Goal: Information Seeking & Learning: Learn about a topic

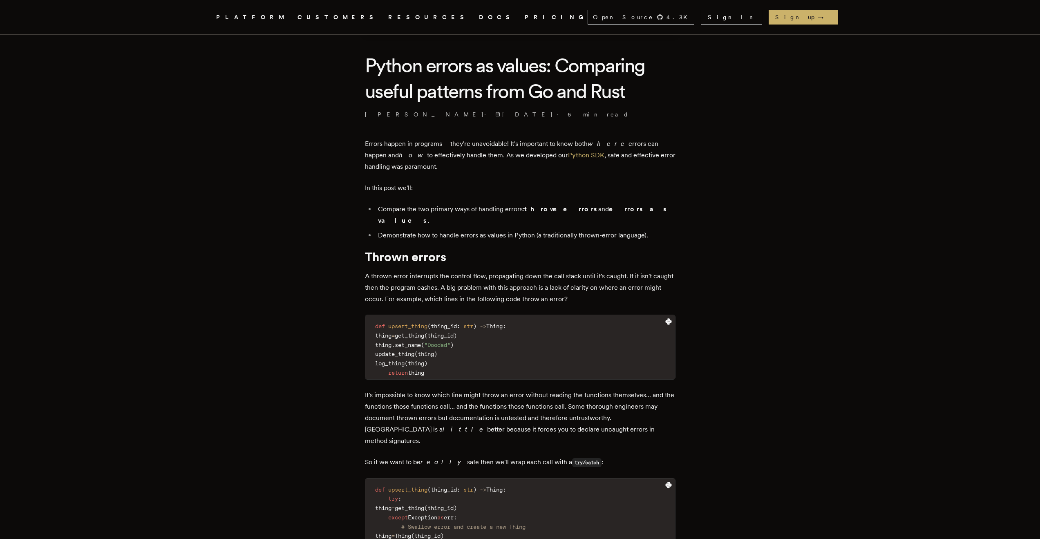
scroll to position [245, 0]
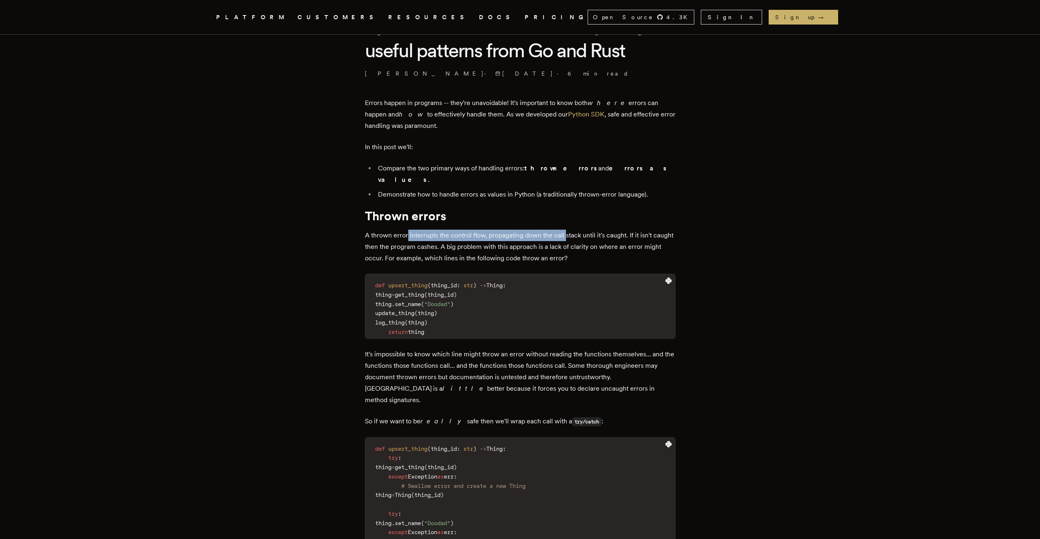
drag, startPoint x: 411, startPoint y: 225, endPoint x: 576, endPoint y: 223, distance: 165.5
click at [570, 230] on p "A thrown error interrupts the control flow, propagating down the call stack unt…" at bounding box center [520, 247] width 311 height 34
click at [590, 233] on p "A thrown error interrupts the control flow, propagating down the call stack unt…" at bounding box center [520, 247] width 311 height 34
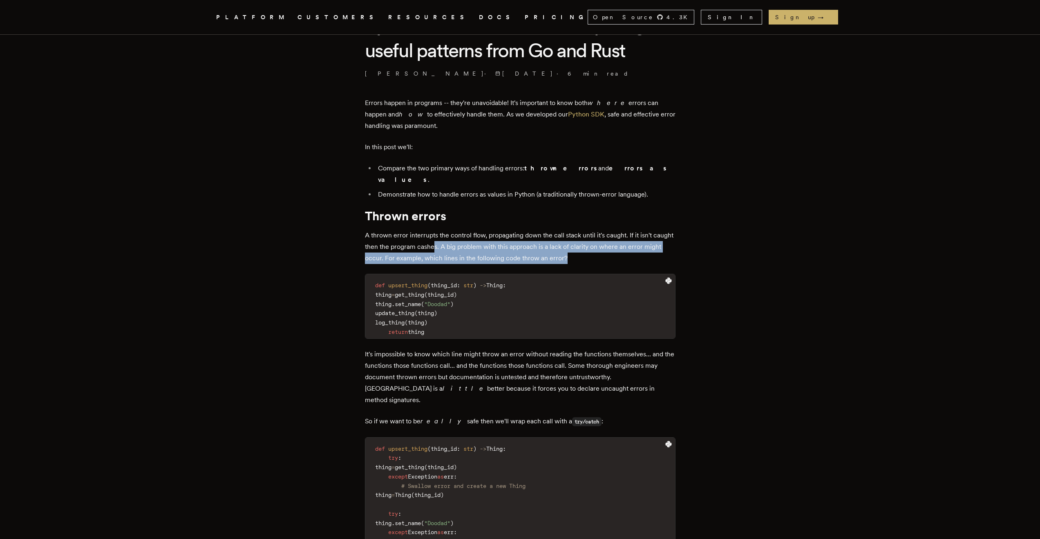
drag, startPoint x: 593, startPoint y: 245, endPoint x: 457, endPoint y: 235, distance: 136.9
click at [457, 235] on p "A thrown error interrupts the control flow, propagating down the call stack unt…" at bounding box center [520, 247] width 311 height 34
click at [556, 244] on p "A thrown error interrupts the control flow, propagating down the call stack unt…" at bounding box center [520, 247] width 311 height 34
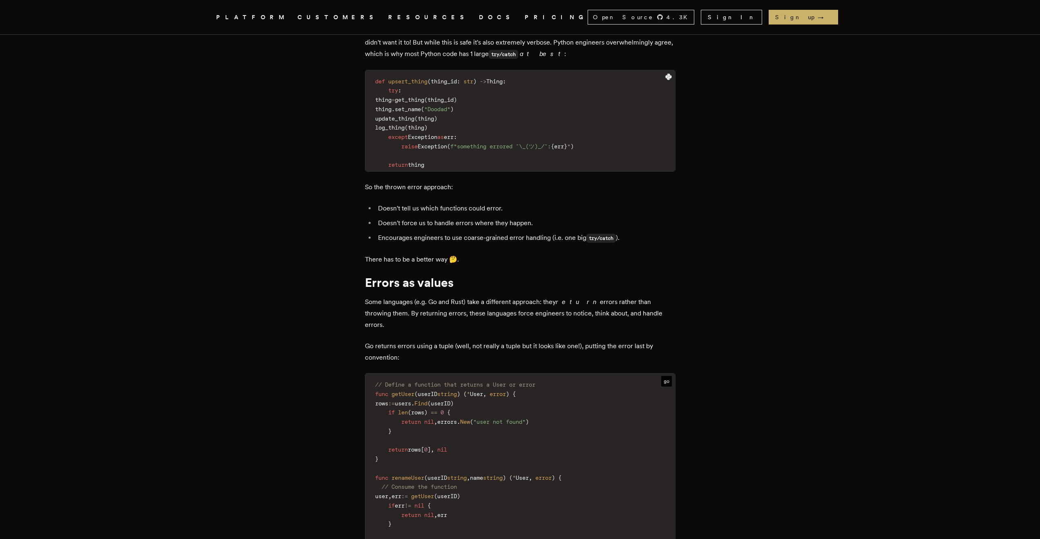
scroll to position [940, 0]
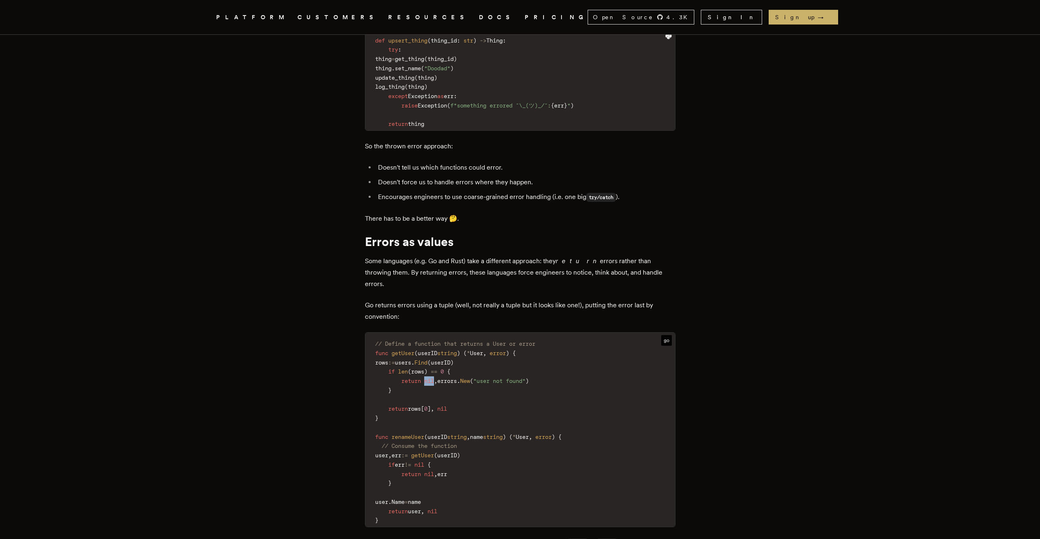
drag, startPoint x: 440, startPoint y: 347, endPoint x: 430, endPoint y: 349, distance: 9.6
click at [430, 349] on code "// Define a function that returns a User or error func getUser ( userID string …" at bounding box center [520, 432] width 310 height 189
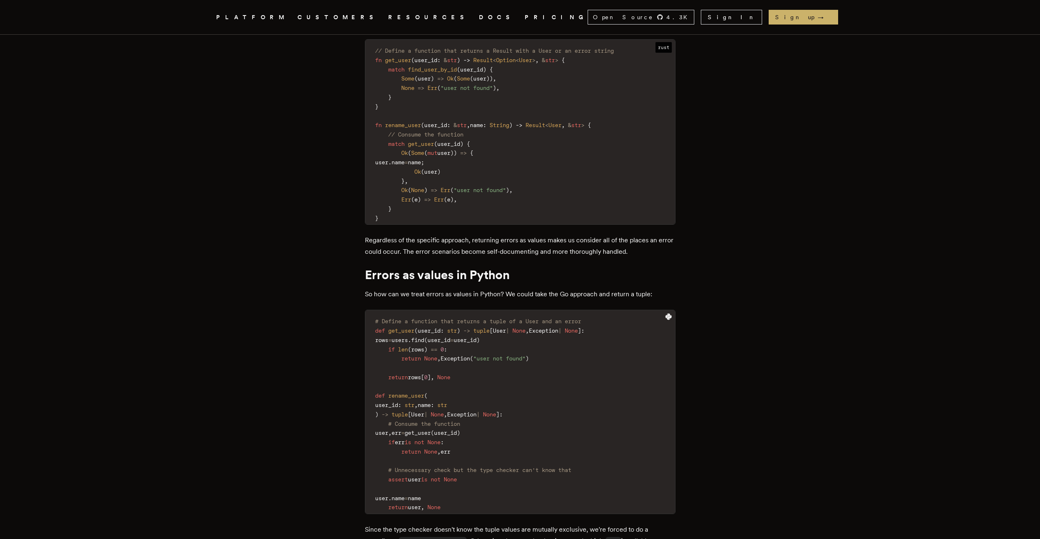
scroll to position [1512, 0]
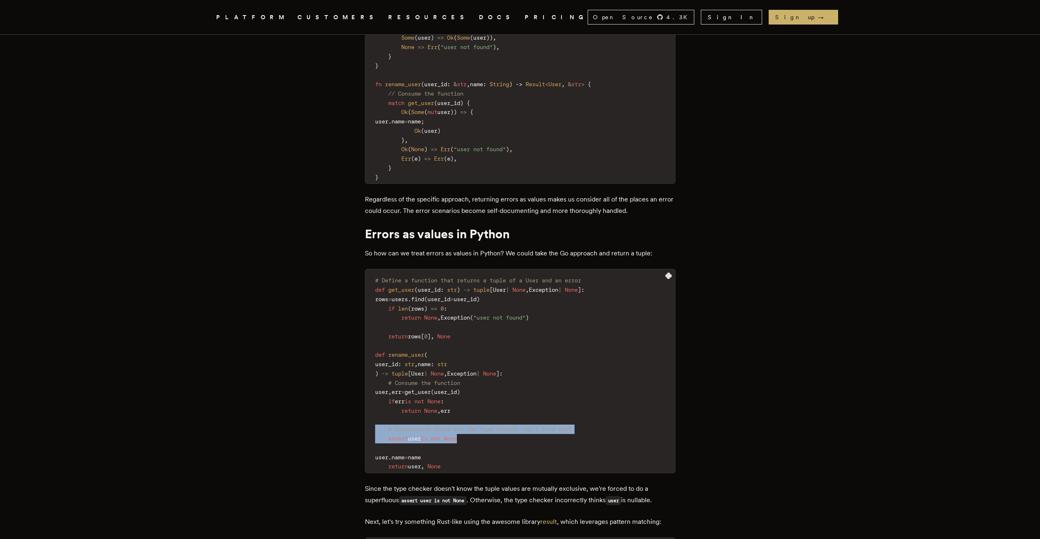
drag, startPoint x: 474, startPoint y: 404, endPoint x: 363, endPoint y: 394, distance: 110.8
click at [496, 406] on code "# Define a function that returns a tuple of a User and an error def get_user ( …" at bounding box center [520, 373] width 310 height 199
click at [488, 402] on code "# Define a function that returns a tuple of a User and an error def get_user ( …" at bounding box center [520, 373] width 310 height 199
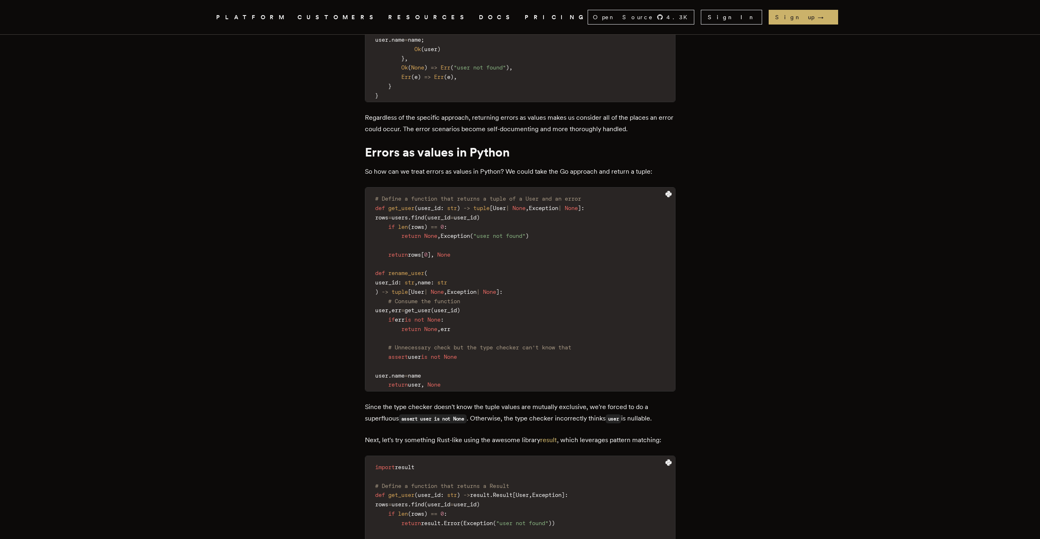
scroll to position [1676, 0]
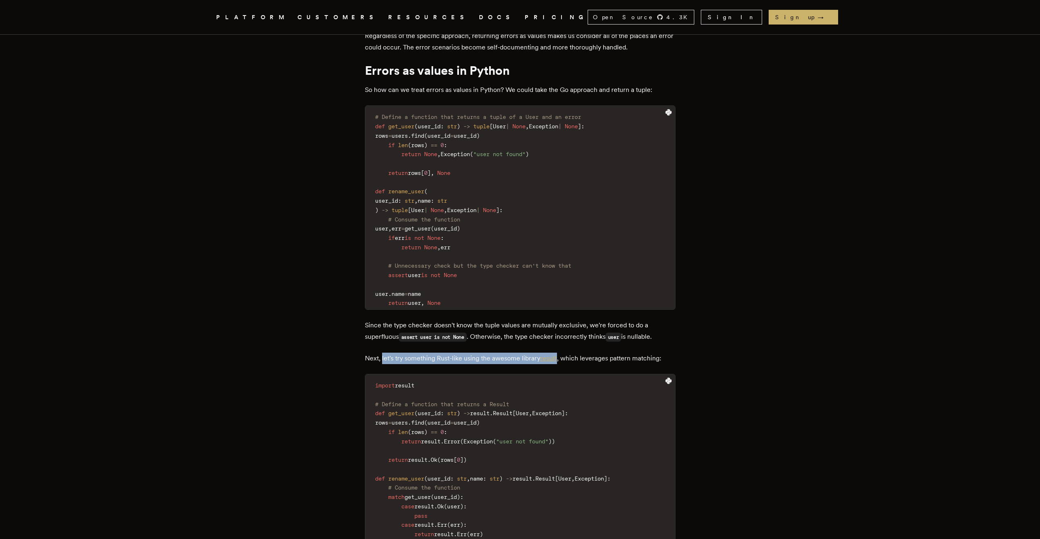
drag, startPoint x: 385, startPoint y: 324, endPoint x: 560, endPoint y: 323, distance: 174.9
click at [560, 353] on p "Next, let's try something Rust-like using the awesome library result , which le…" at bounding box center [520, 358] width 311 height 11
click at [579, 353] on p "Next, let's try something Rust-like using the awesome library result , which le…" at bounding box center [520, 358] width 311 height 11
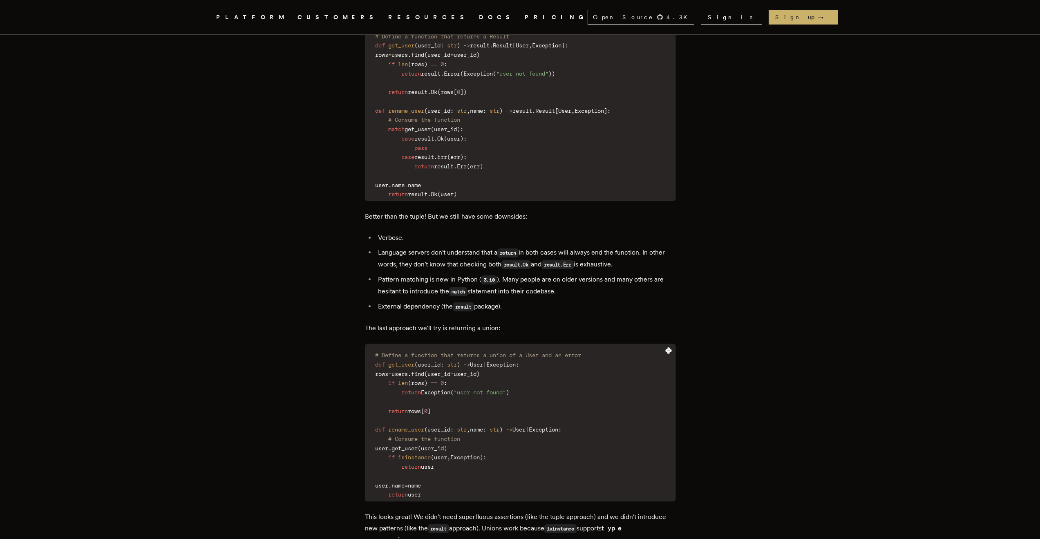
scroll to position [2084, 0]
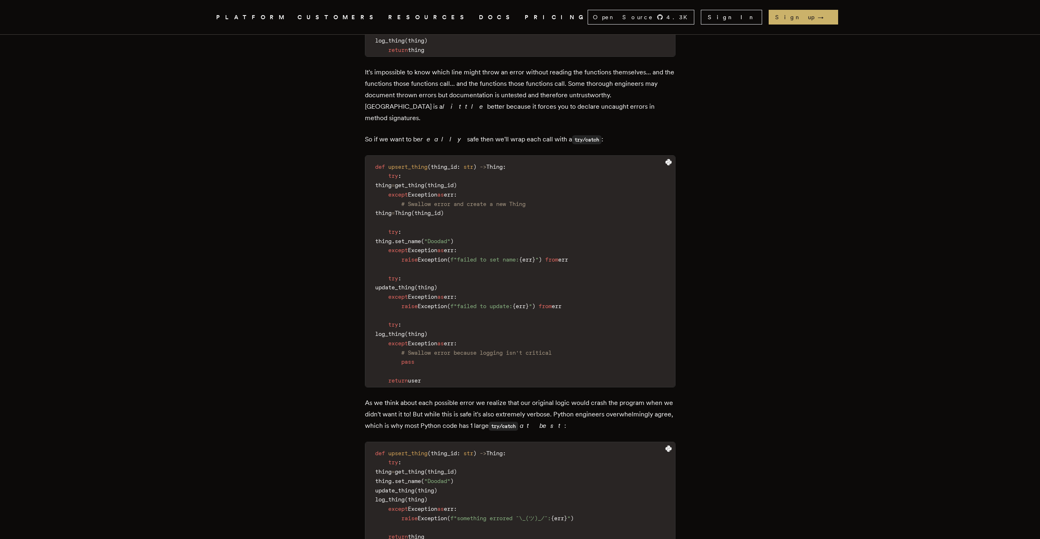
scroll to position [0, 0]
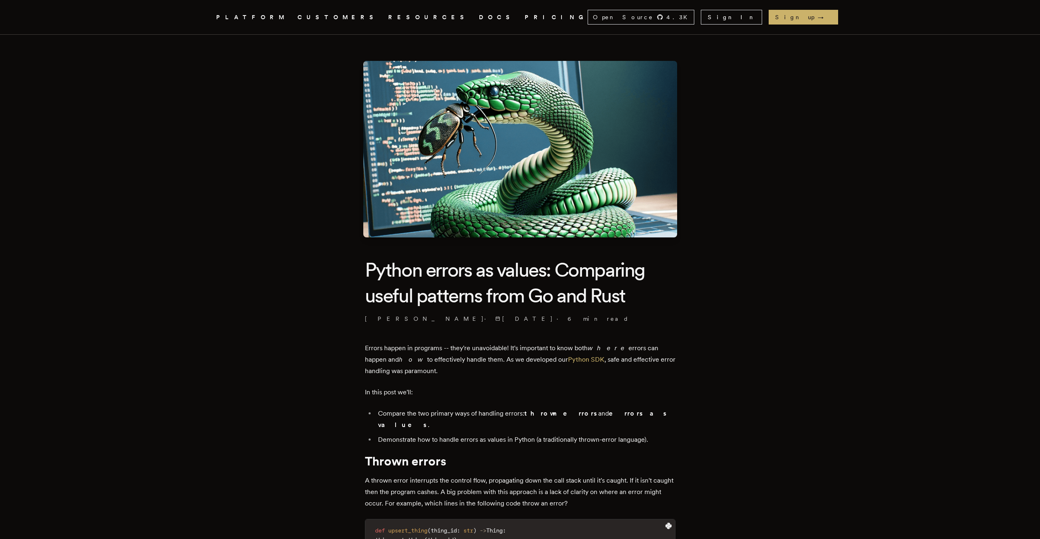
click at [568, 318] on span "6 min read" at bounding box center [598, 319] width 61 height 8
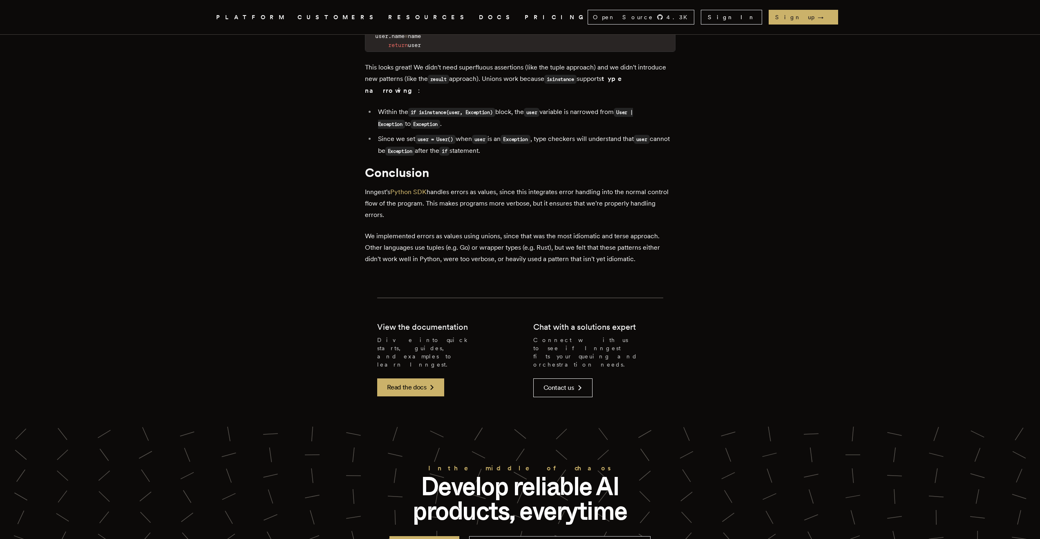
scroll to position [2816, 0]
